Goal: Navigation & Orientation: Find specific page/section

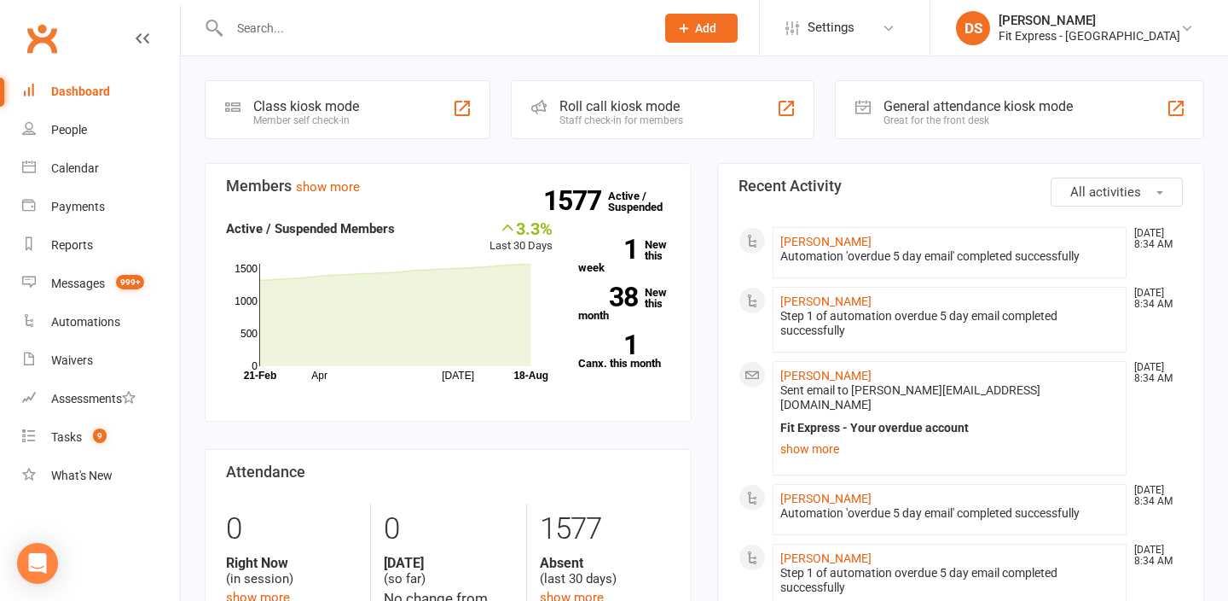
click at [32, 29] on link "Clubworx" at bounding box center [41, 38] width 43 height 43
click at [27, 49] on link "Clubworx" at bounding box center [41, 38] width 43 height 43
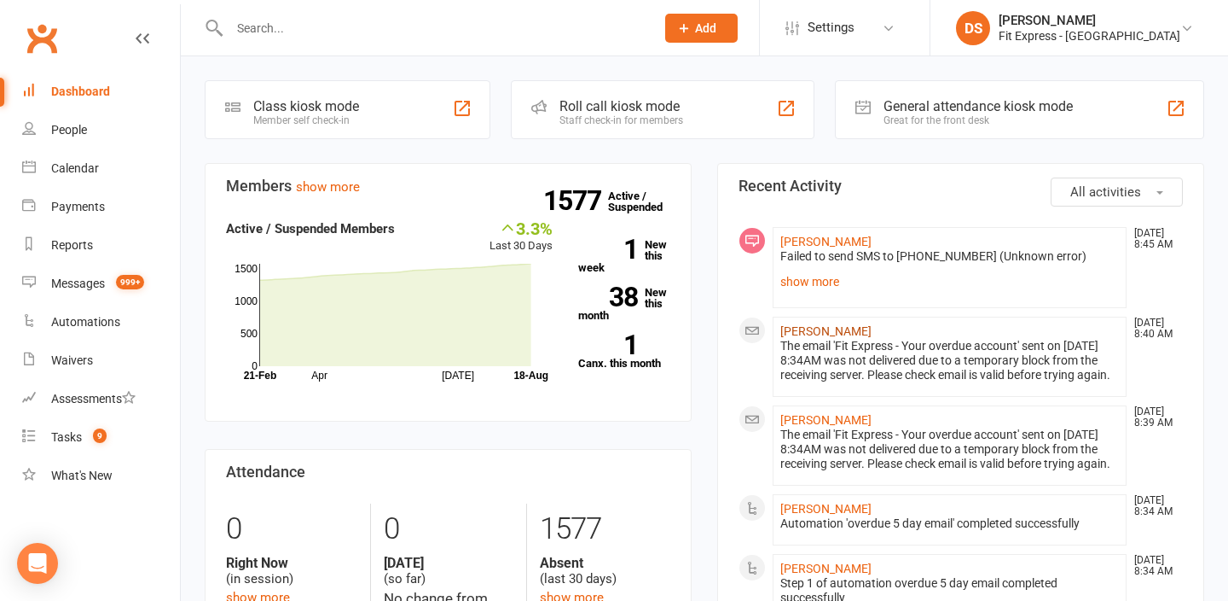
click at [828, 327] on link "[PERSON_NAME]" at bounding box center [826, 331] width 91 height 14
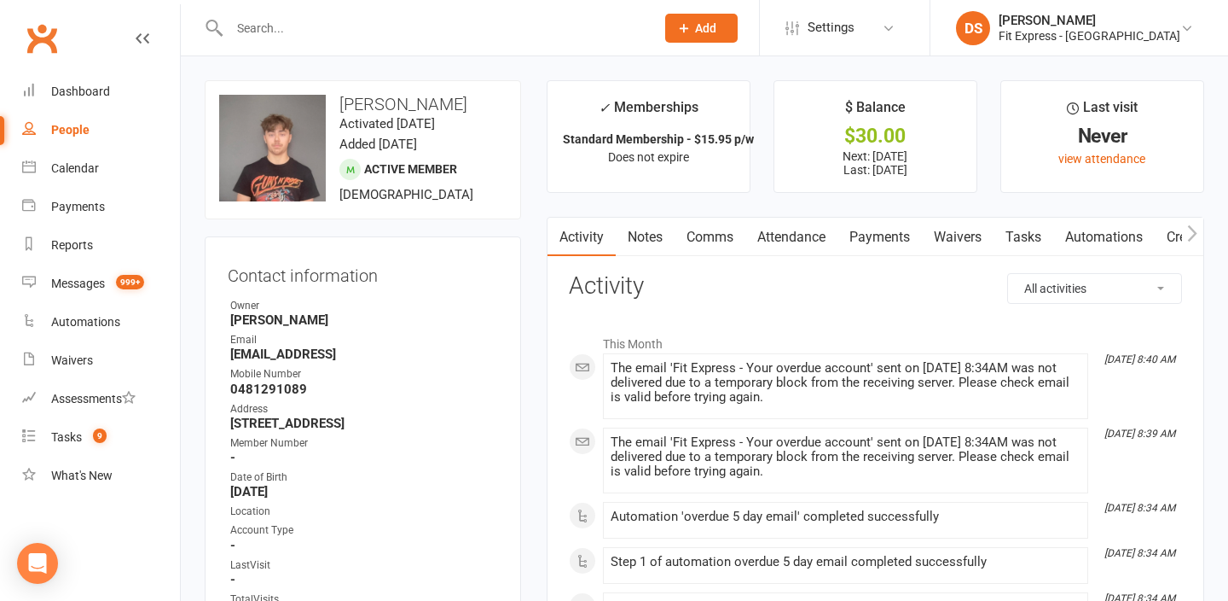
click at [880, 233] on link "Payments" at bounding box center [880, 237] width 84 height 39
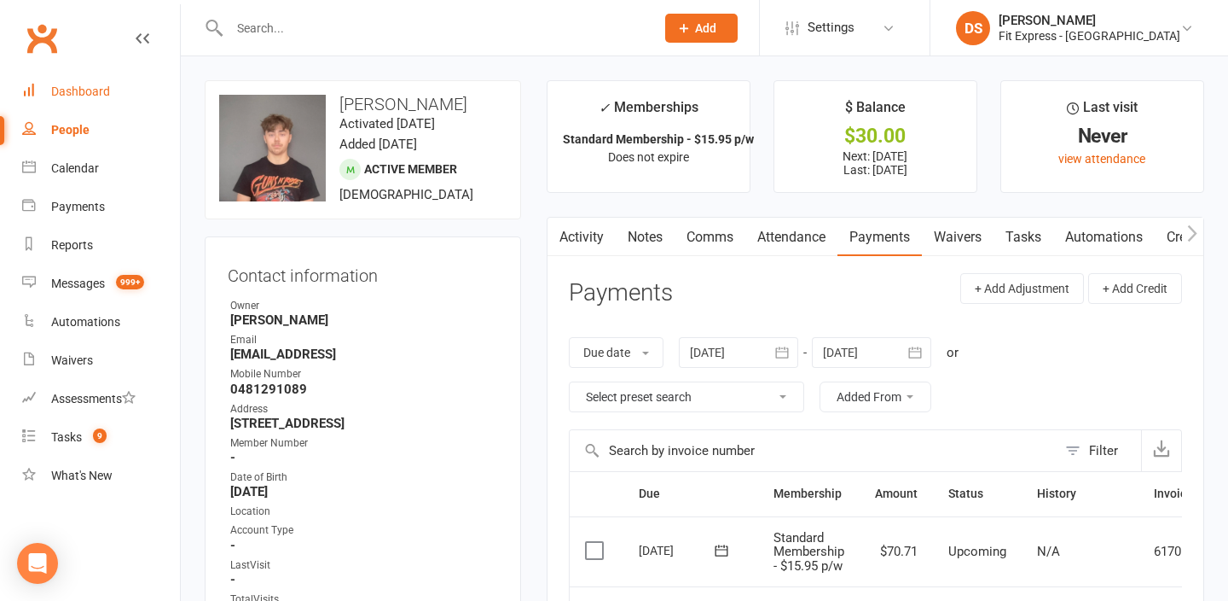
click at [72, 90] on div "Dashboard" at bounding box center [80, 91] width 59 height 14
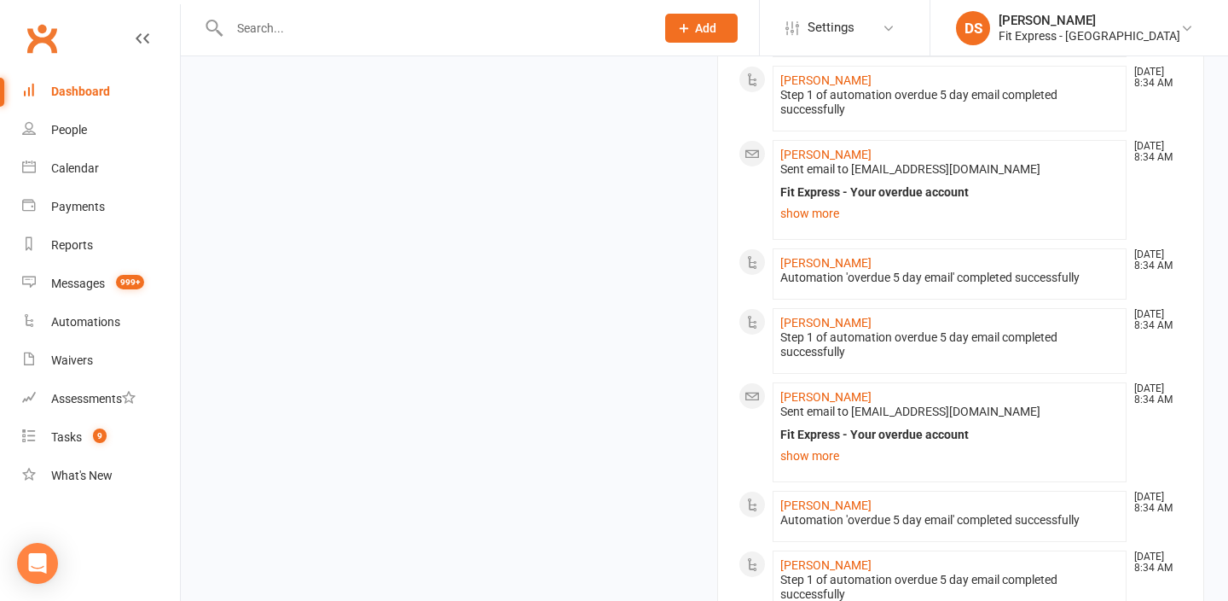
scroll to position [746, 0]
click at [808, 402] on link "[PERSON_NAME]" at bounding box center [826, 395] width 91 height 14
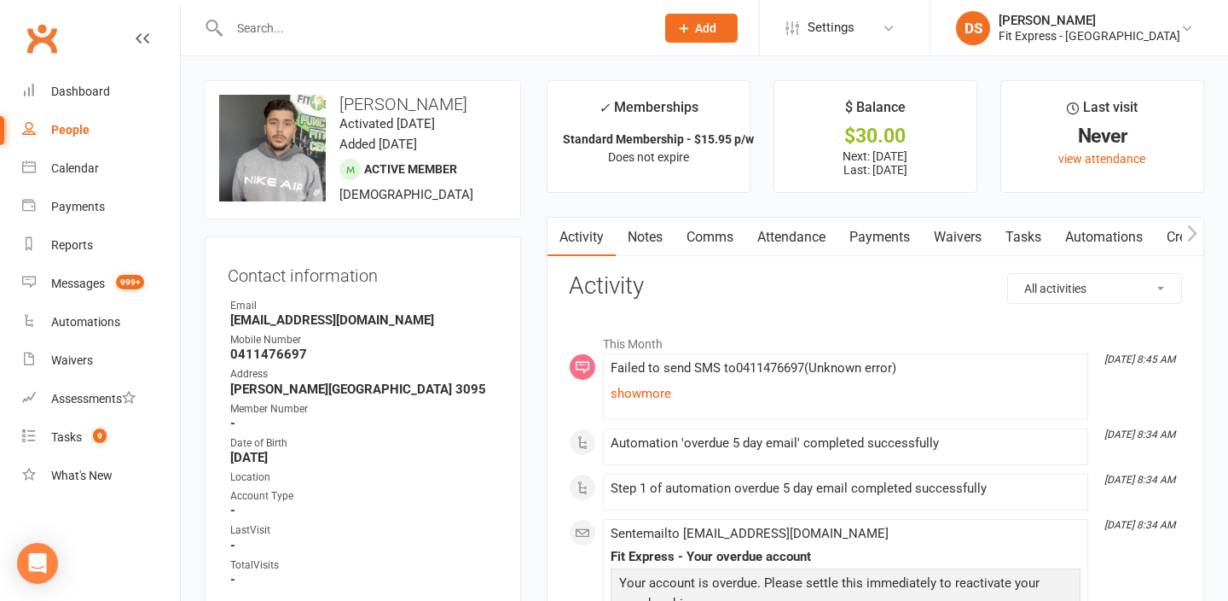
click at [862, 248] on link "Payments" at bounding box center [880, 237] width 84 height 39
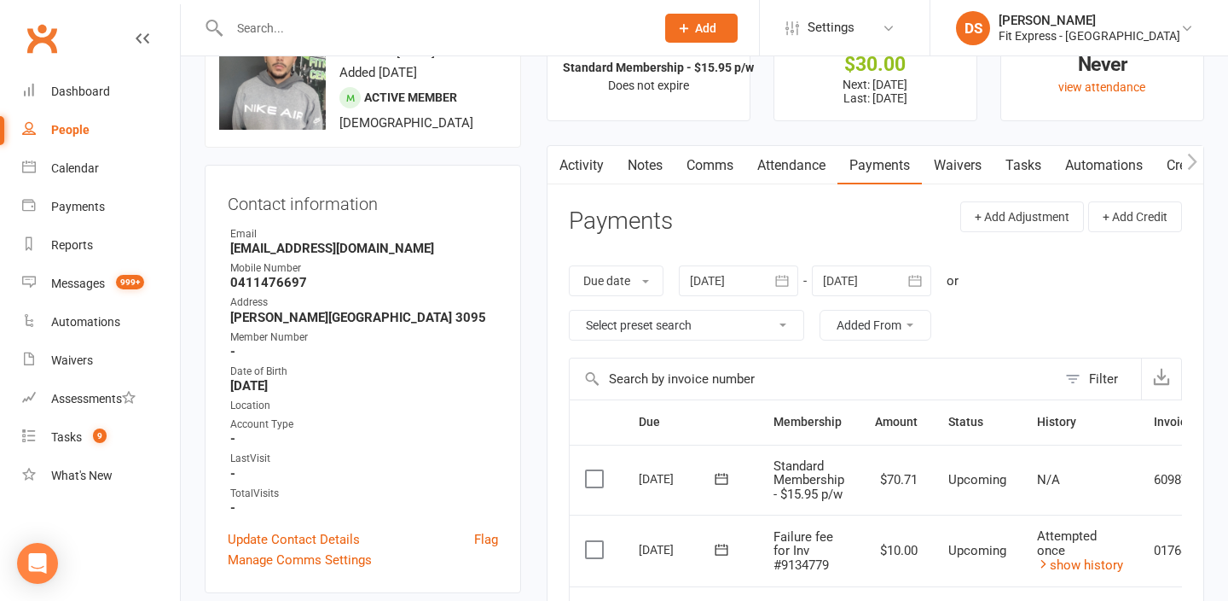
scroll to position [13, 0]
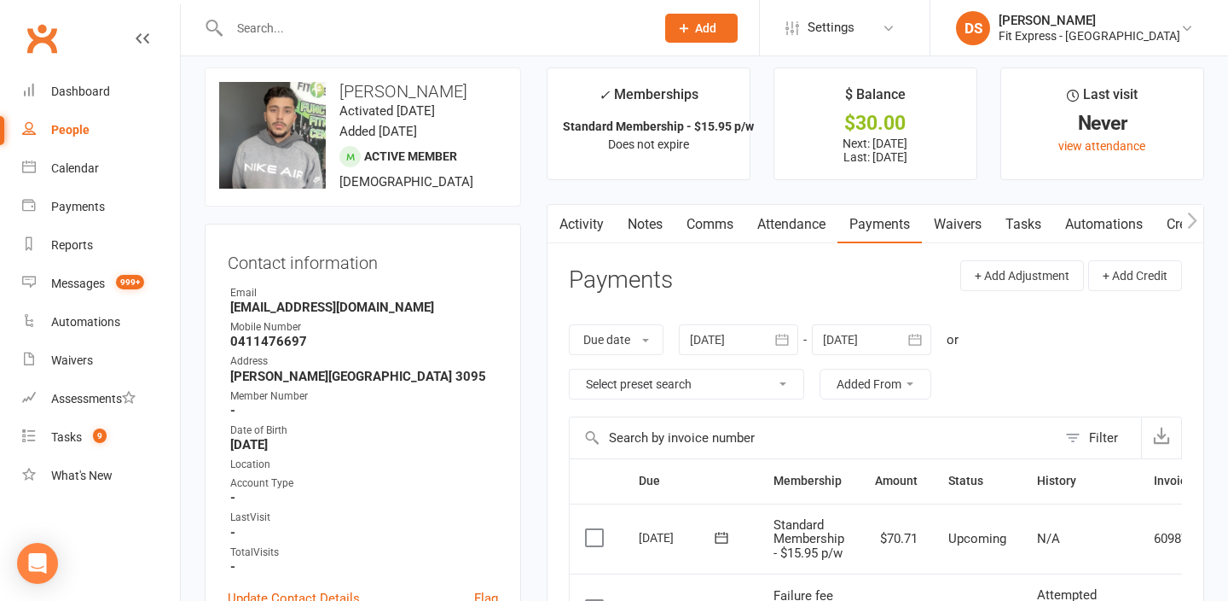
click at [730, 337] on div at bounding box center [738, 339] width 119 height 31
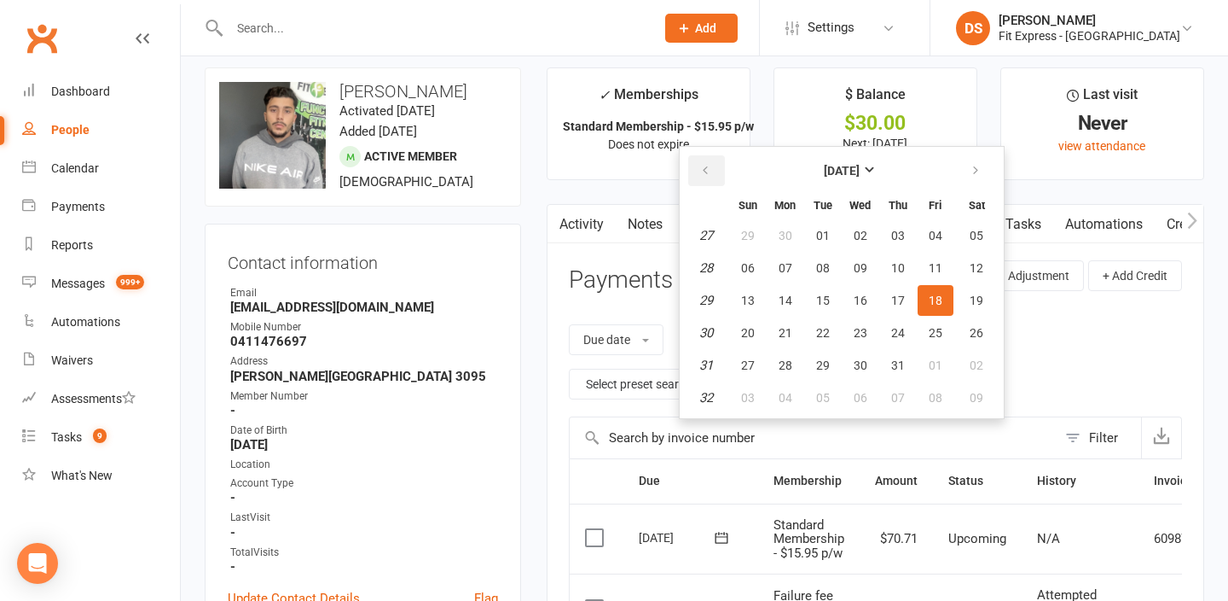
click at [711, 172] on icon "button" at bounding box center [706, 171] width 12 height 14
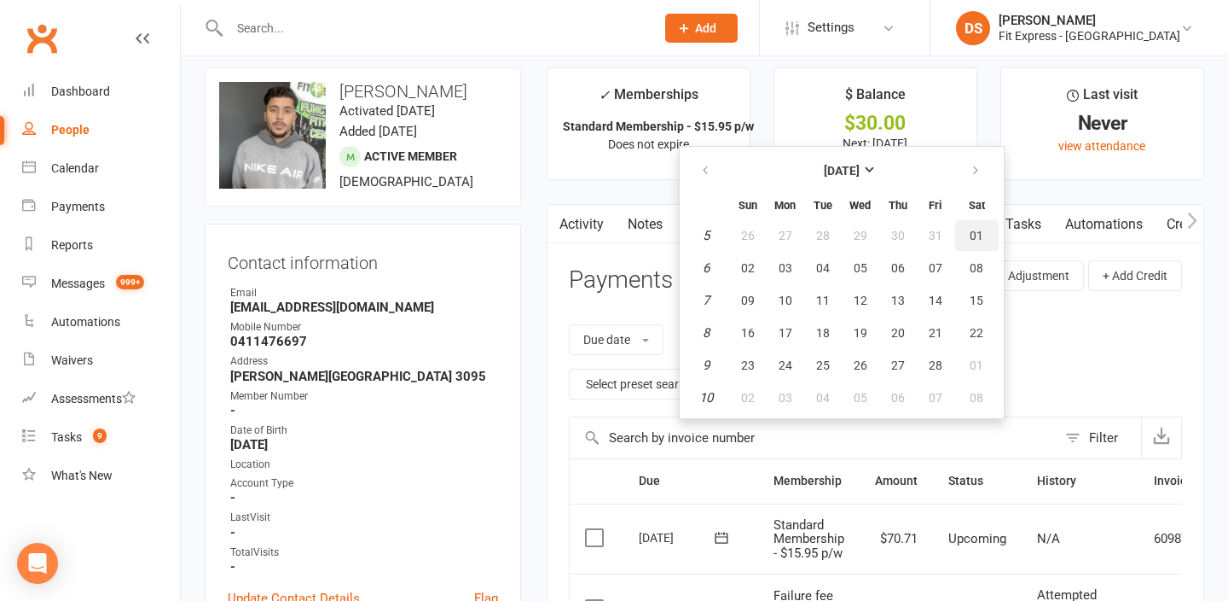
click at [981, 230] on span "01" at bounding box center [977, 236] width 14 height 14
type input "01 Feb 2025"
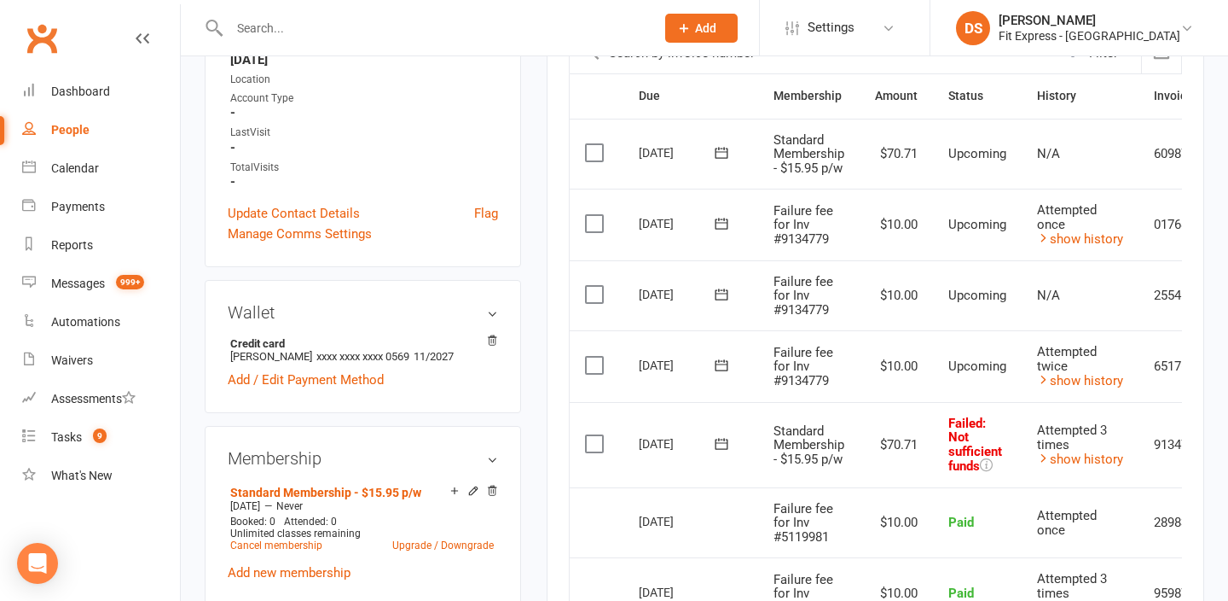
scroll to position [0, 0]
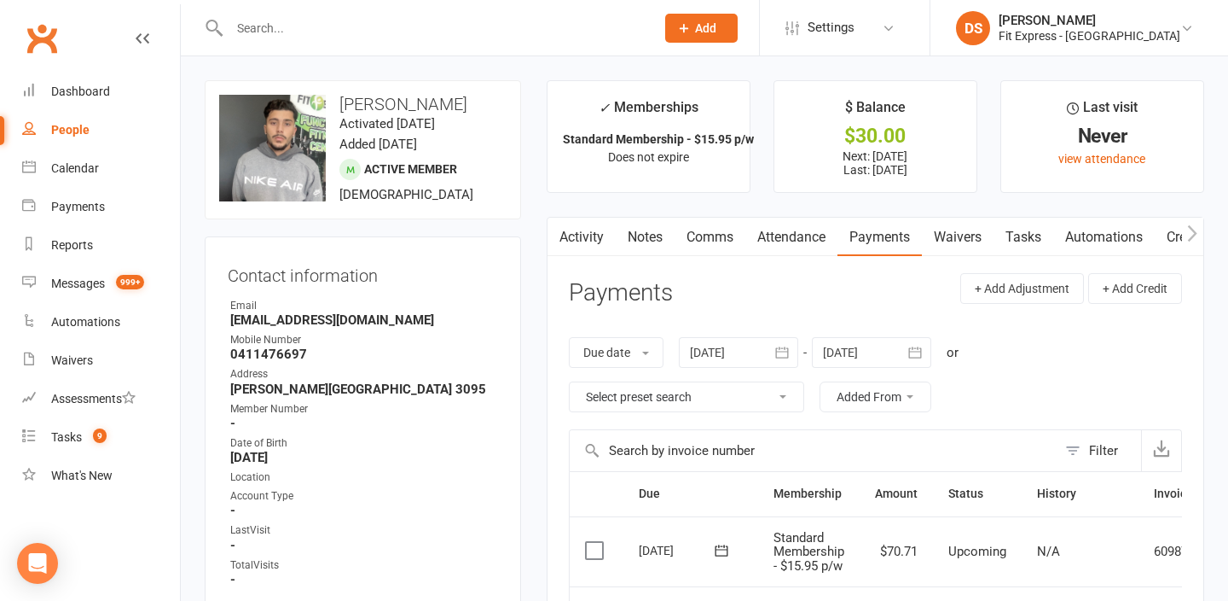
click at [45, 34] on link "Clubworx" at bounding box center [41, 38] width 43 height 43
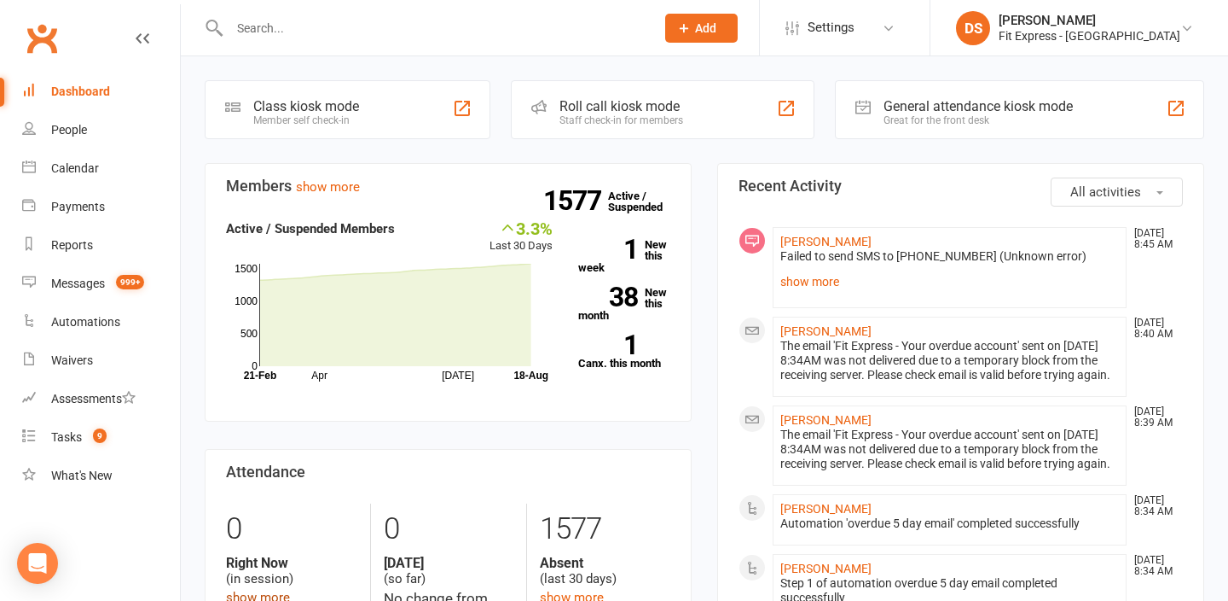
click at [244, 597] on link "show more" at bounding box center [258, 596] width 64 height 15
click at [242, 596] on link "show more" at bounding box center [258, 596] width 64 height 15
click at [243, 596] on link "show more" at bounding box center [258, 596] width 64 height 15
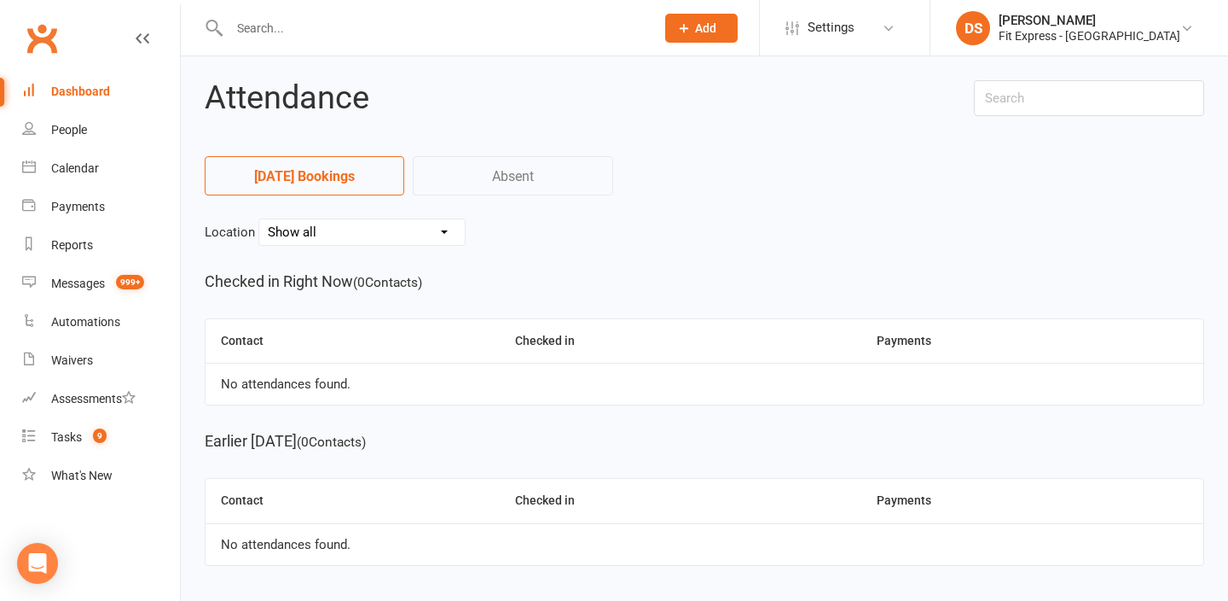
click at [98, 85] on div "Dashboard" at bounding box center [80, 91] width 59 height 14
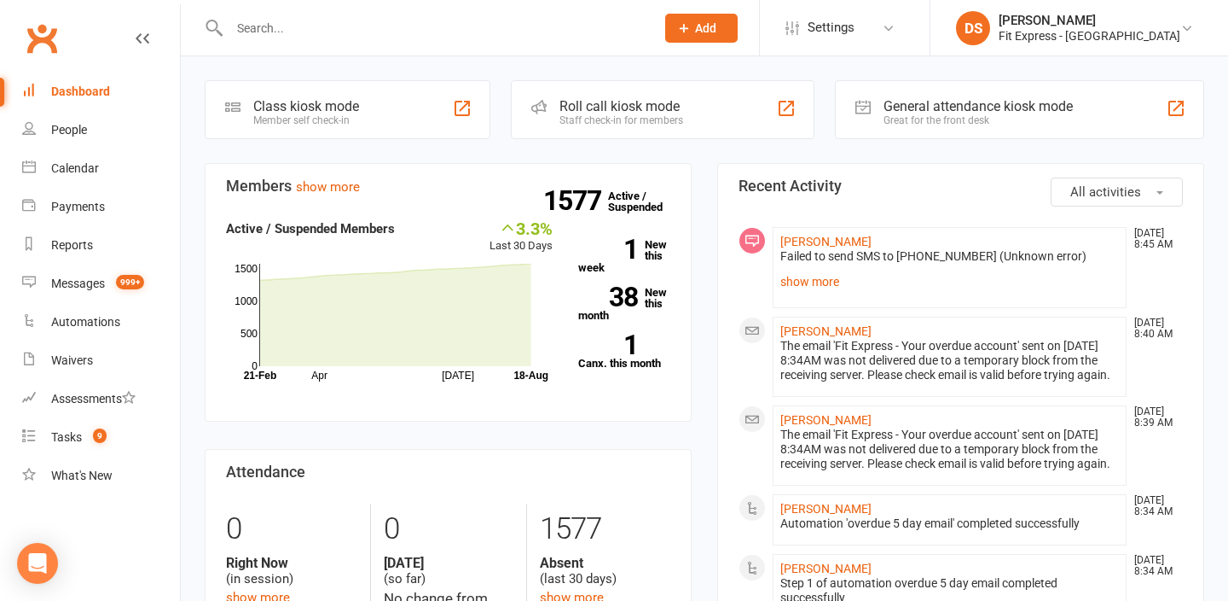
click at [351, 52] on div at bounding box center [424, 27] width 438 height 55
click at [351, 40] on div at bounding box center [424, 27] width 438 height 55
click at [358, 27] on input "text" at bounding box center [433, 28] width 419 height 24
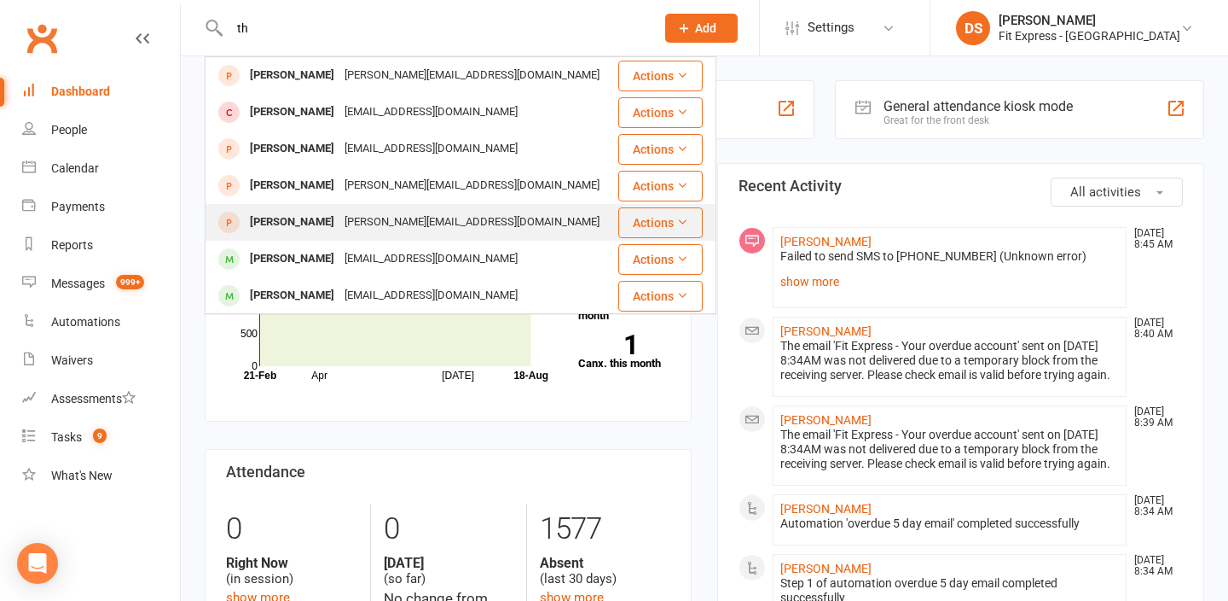
type input "t"
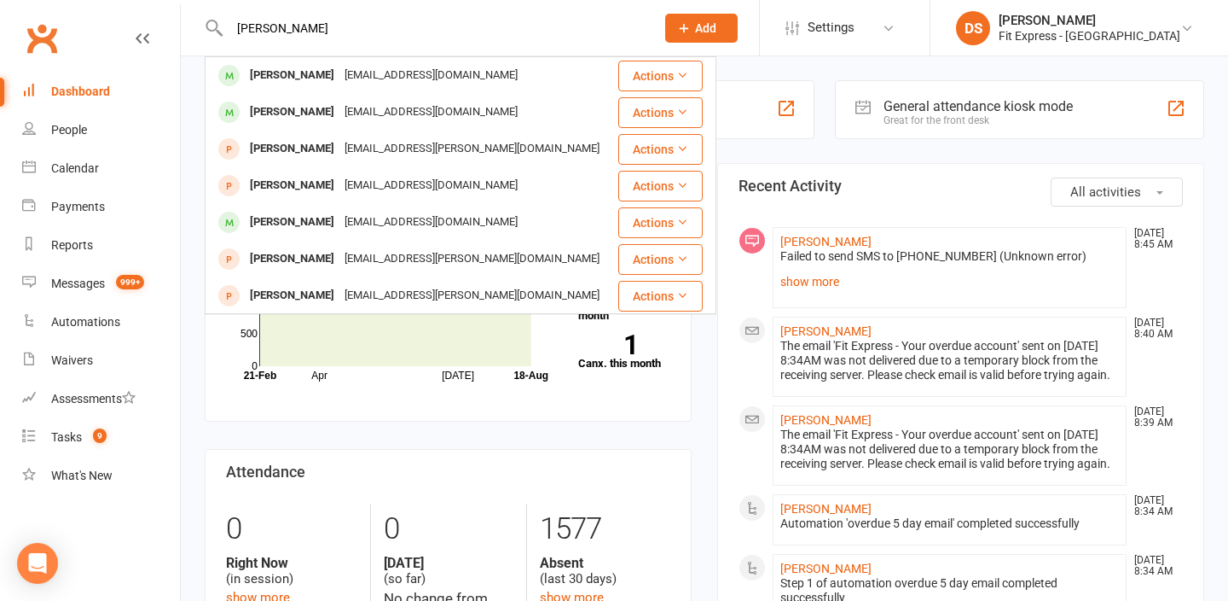
type input "lauren thom"
click at [325, 49] on div "lauren thom Lauren Thomas laurenthomas96@hotmail.com Actions Lauren Irvine lair…" at bounding box center [424, 27] width 438 height 55
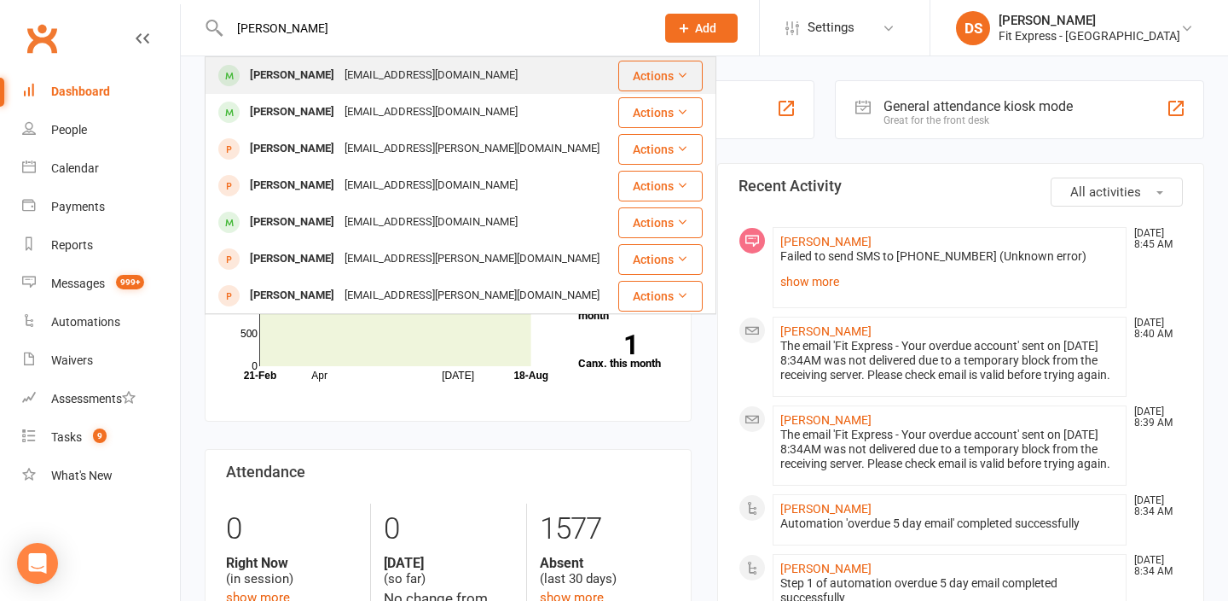
click at [340, 67] on div "laurenthomas96@hotmail.com" at bounding box center [431, 75] width 183 height 25
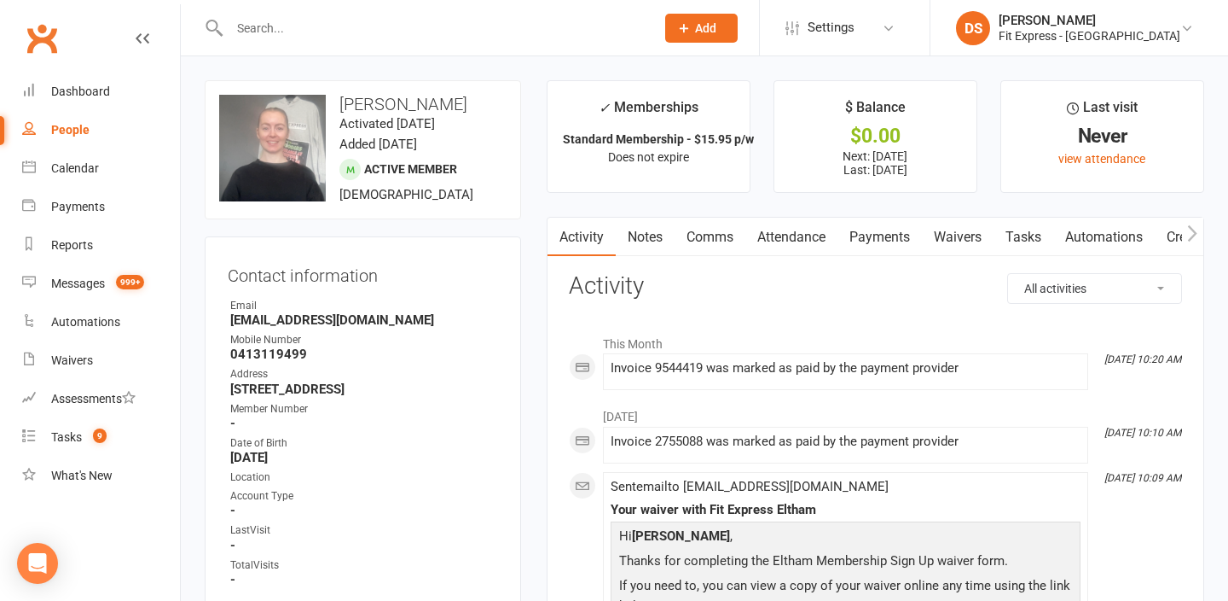
click at [398, 33] on input "text" at bounding box center [433, 28] width 419 height 24
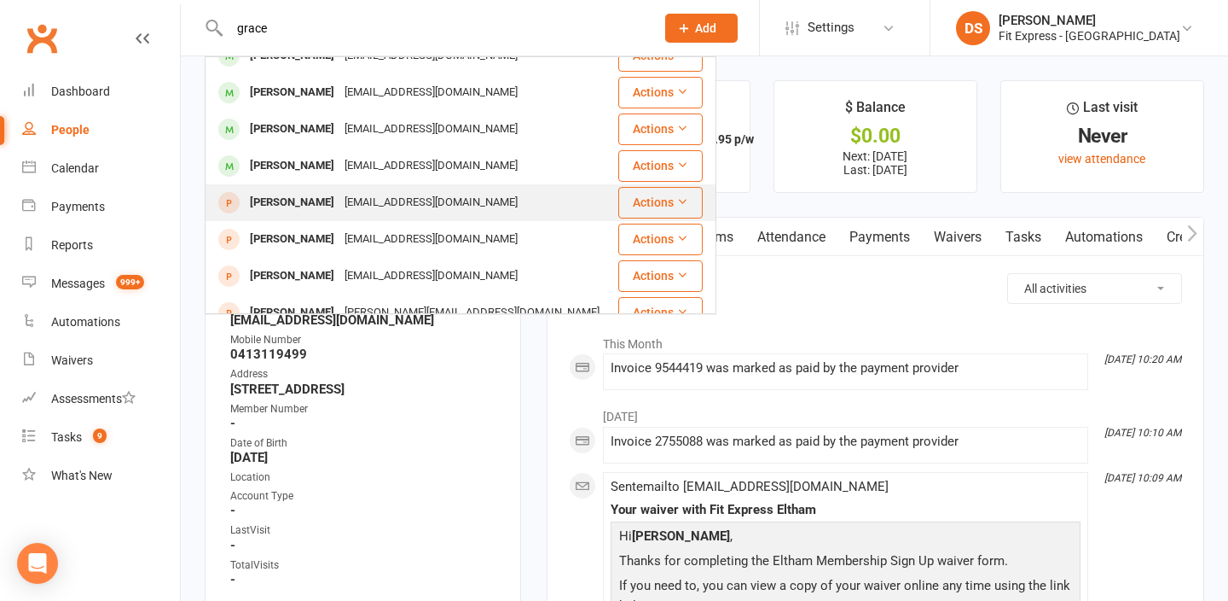
scroll to position [246, 0]
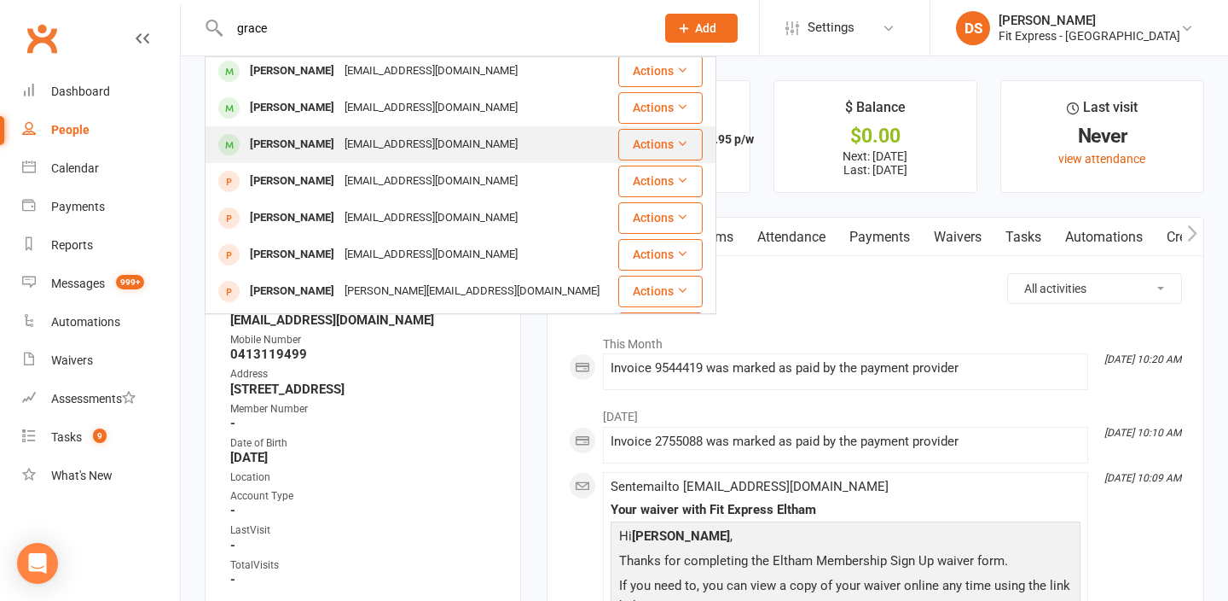
type input "grace"
click at [381, 132] on div "gracethoma5@icloud.com" at bounding box center [431, 144] width 183 height 25
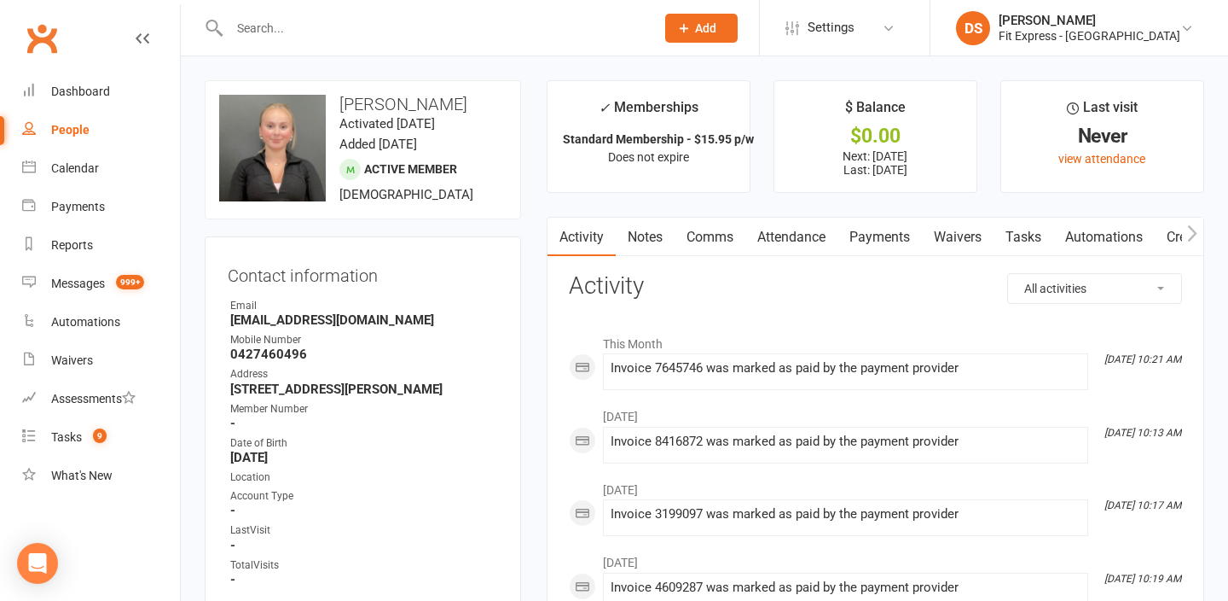
click at [21, 31] on link "Clubworx" at bounding box center [41, 38] width 43 height 43
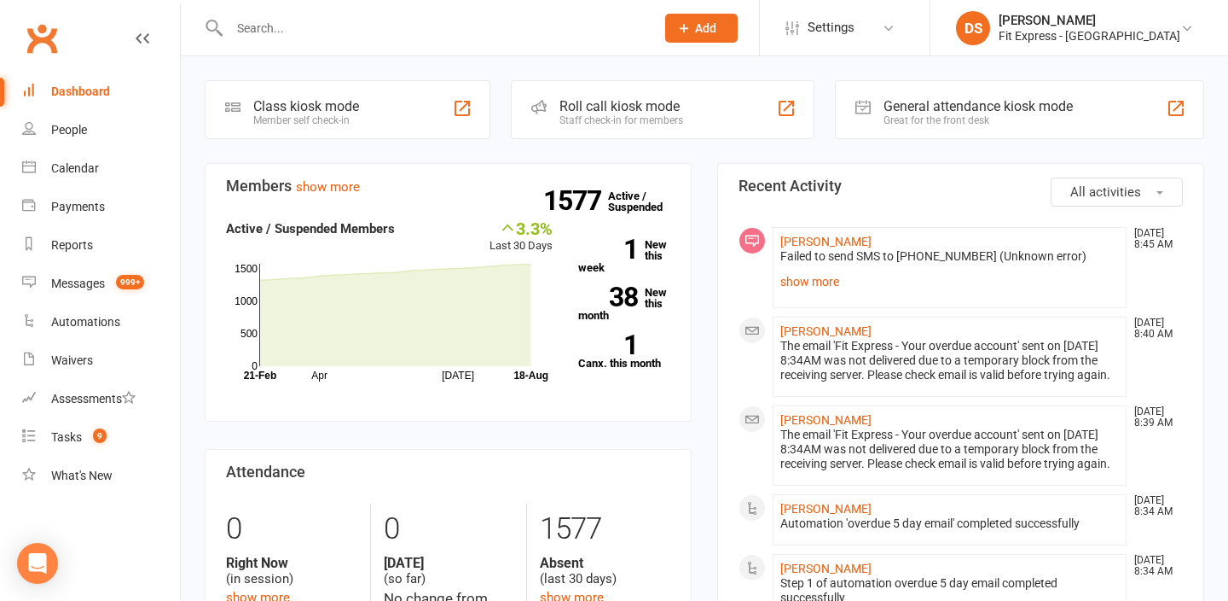
click at [36, 43] on link "Clubworx" at bounding box center [41, 38] width 43 height 43
